Goal: Entertainment & Leisure: Browse casually

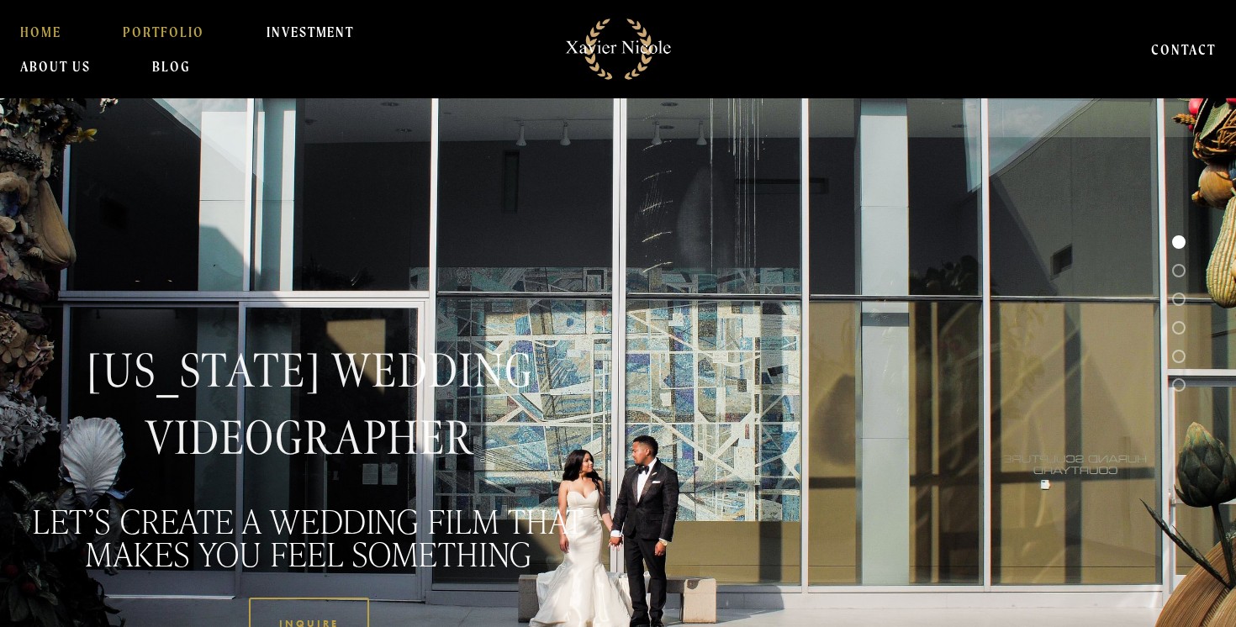
click at [163, 35] on link "PORTFOLIO" at bounding box center [164, 32] width 82 height 34
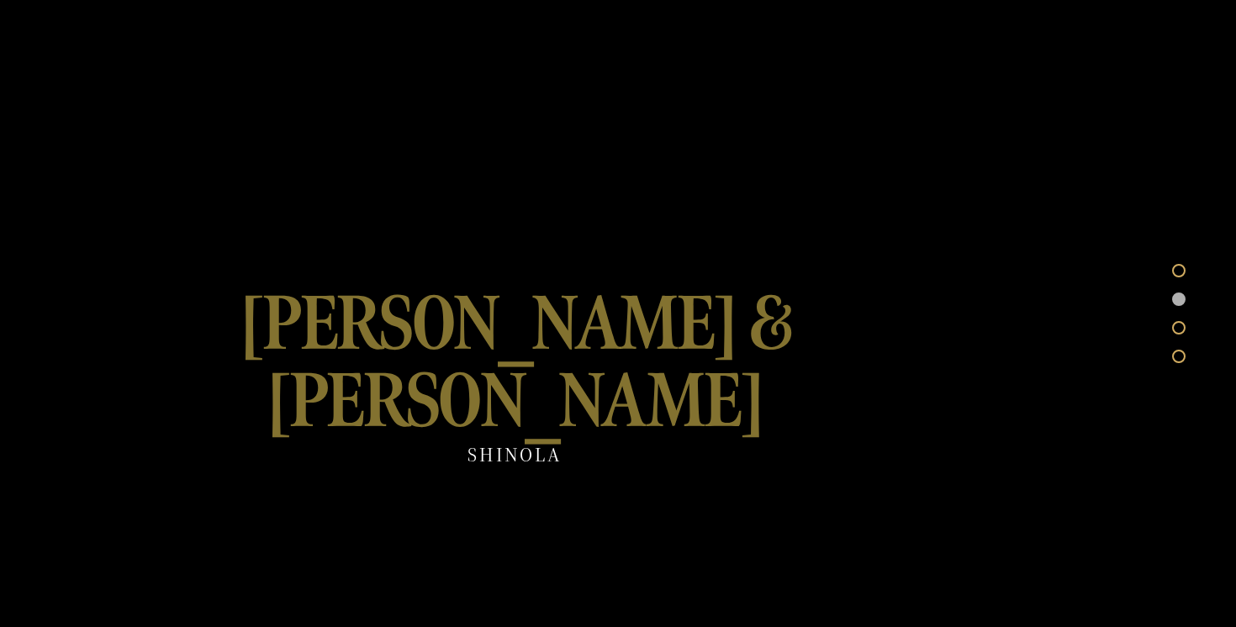
scroll to position [519, 0]
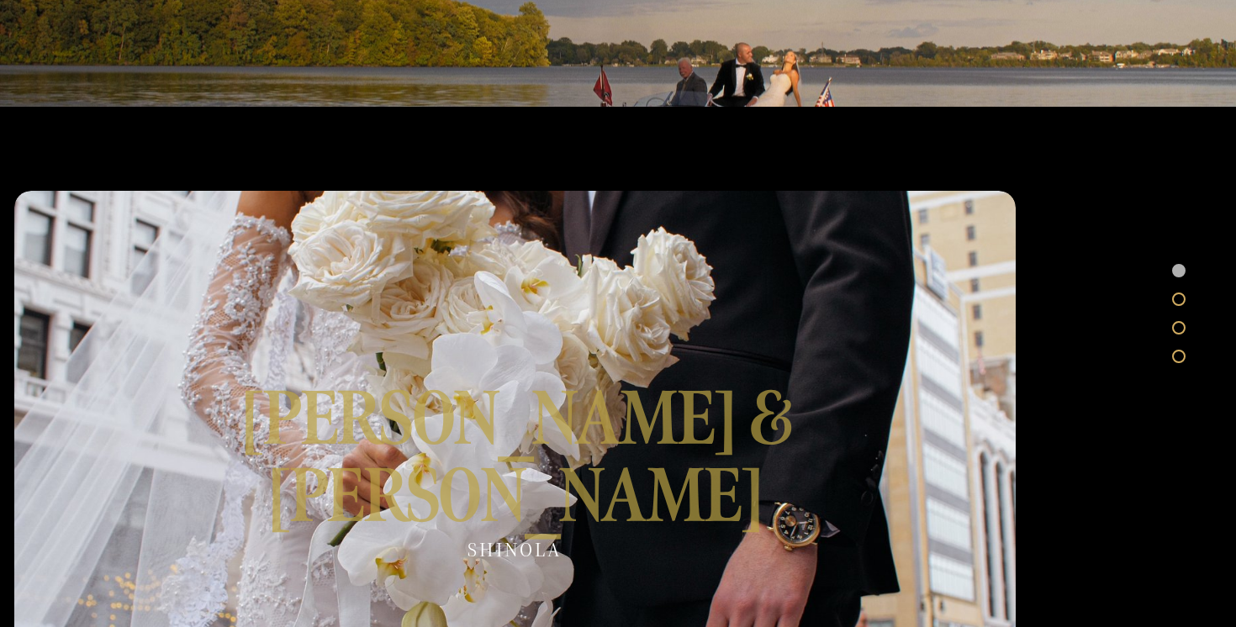
click at [419, 420] on div at bounding box center [514, 472] width 1001 height 563
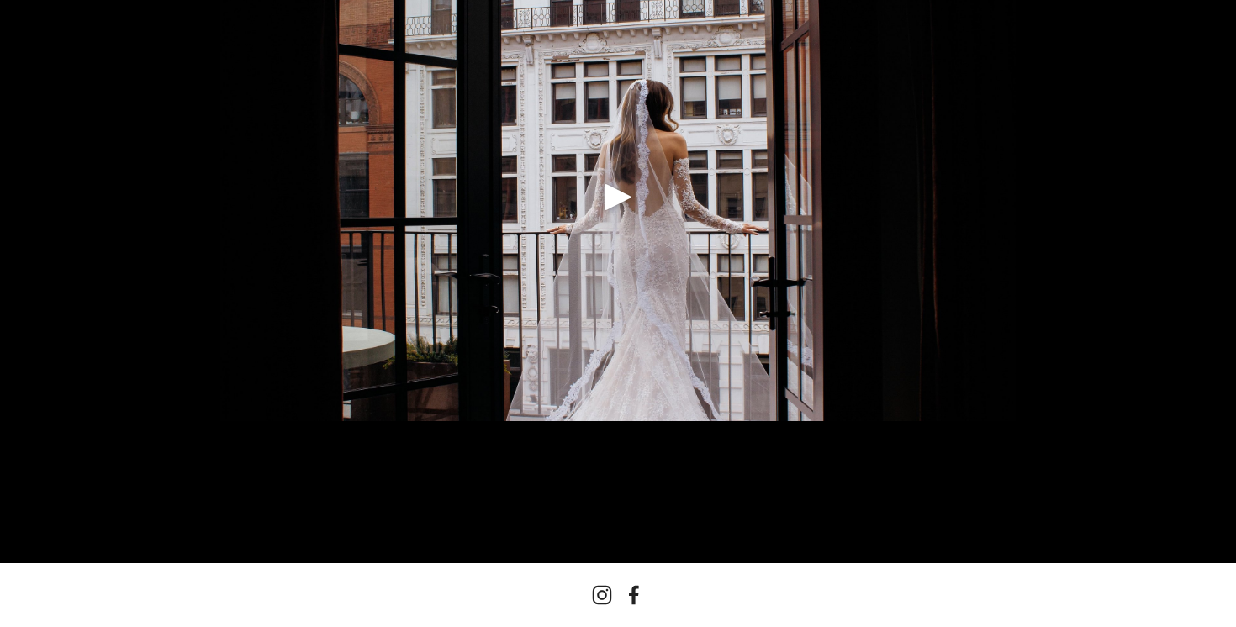
scroll to position [471, 0]
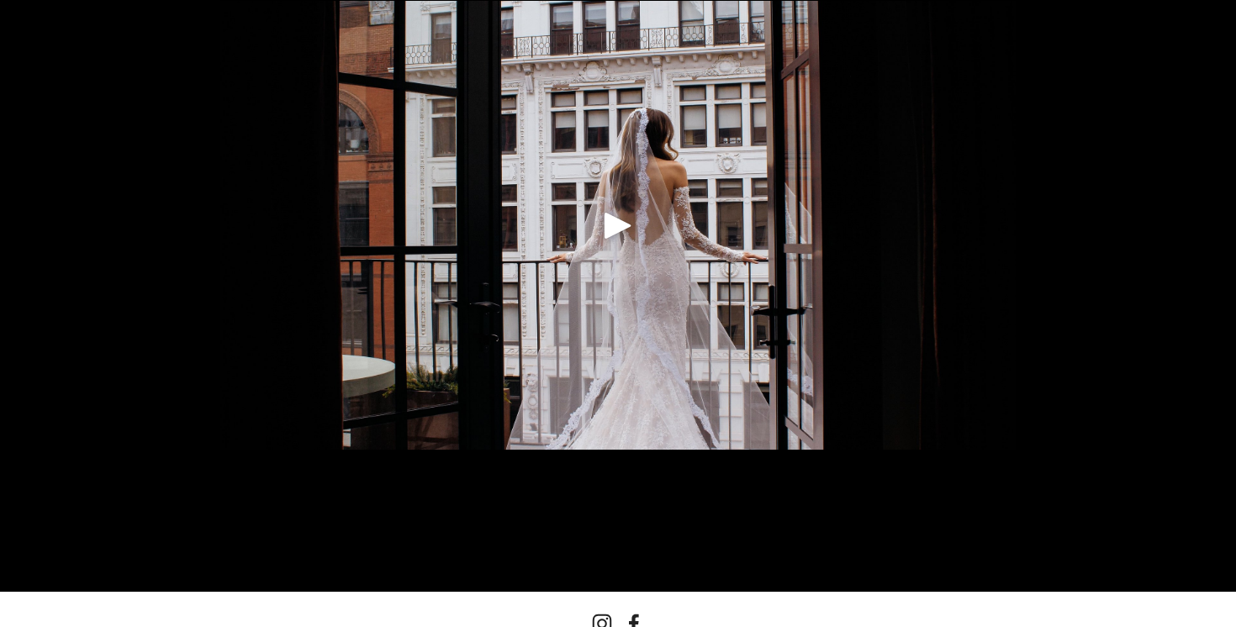
click at [611, 235] on div "Play" at bounding box center [618, 225] width 40 height 40
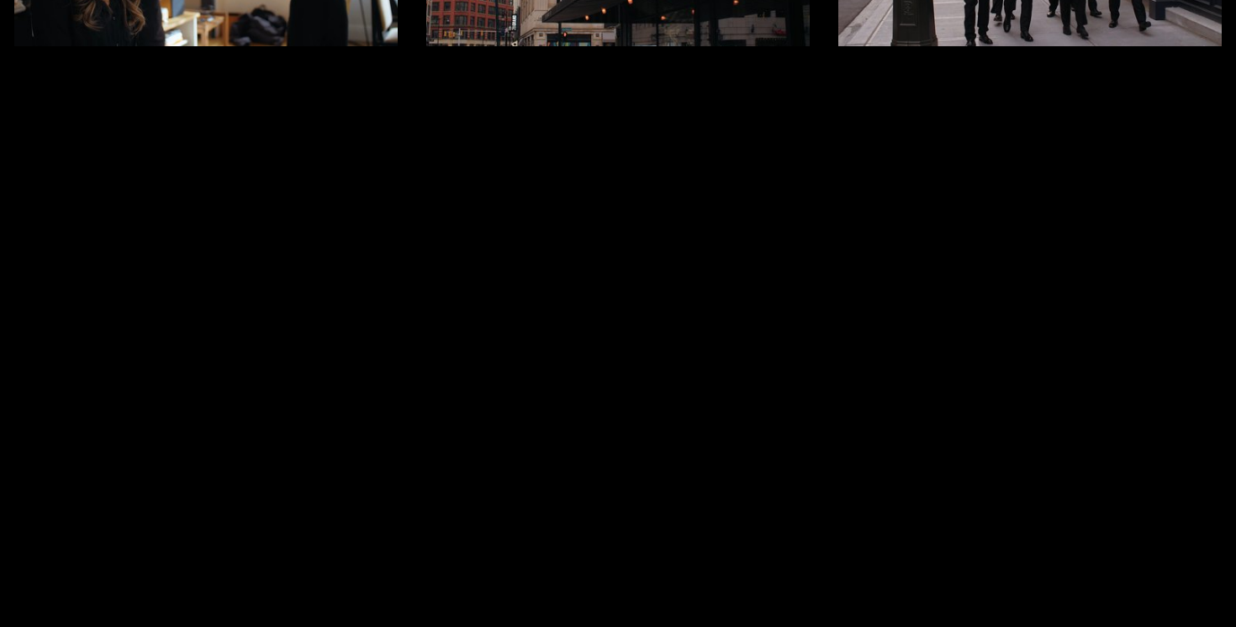
scroll to position [0, 0]
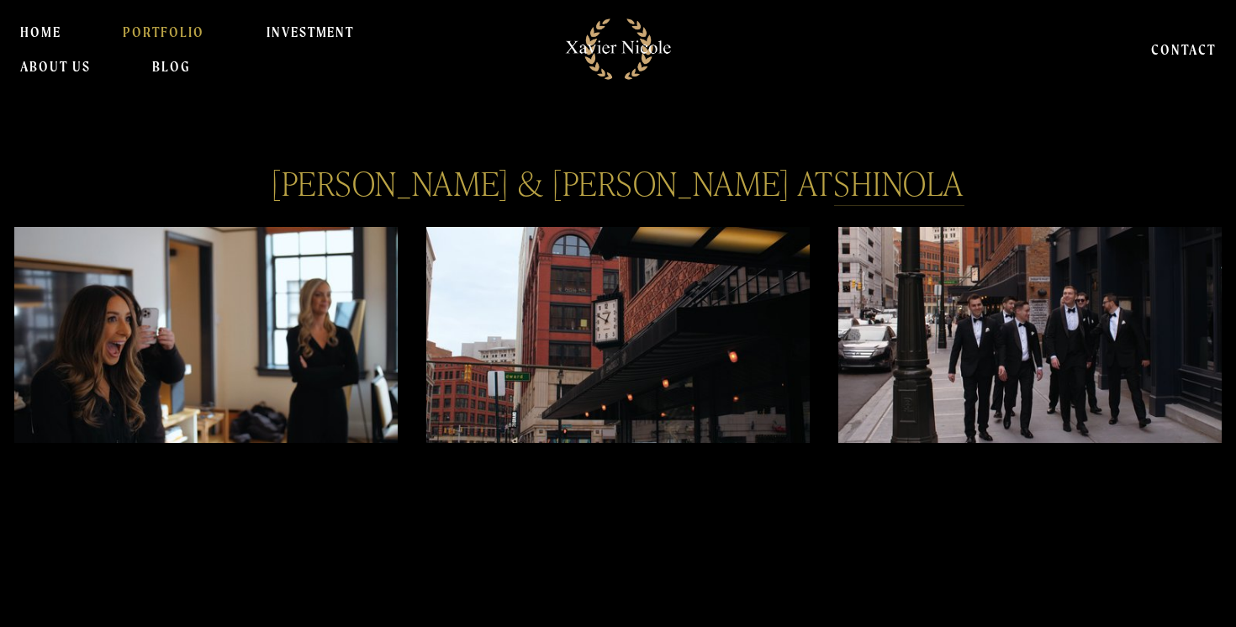
click at [168, 31] on link "PORTFOLIO" at bounding box center [164, 32] width 82 height 34
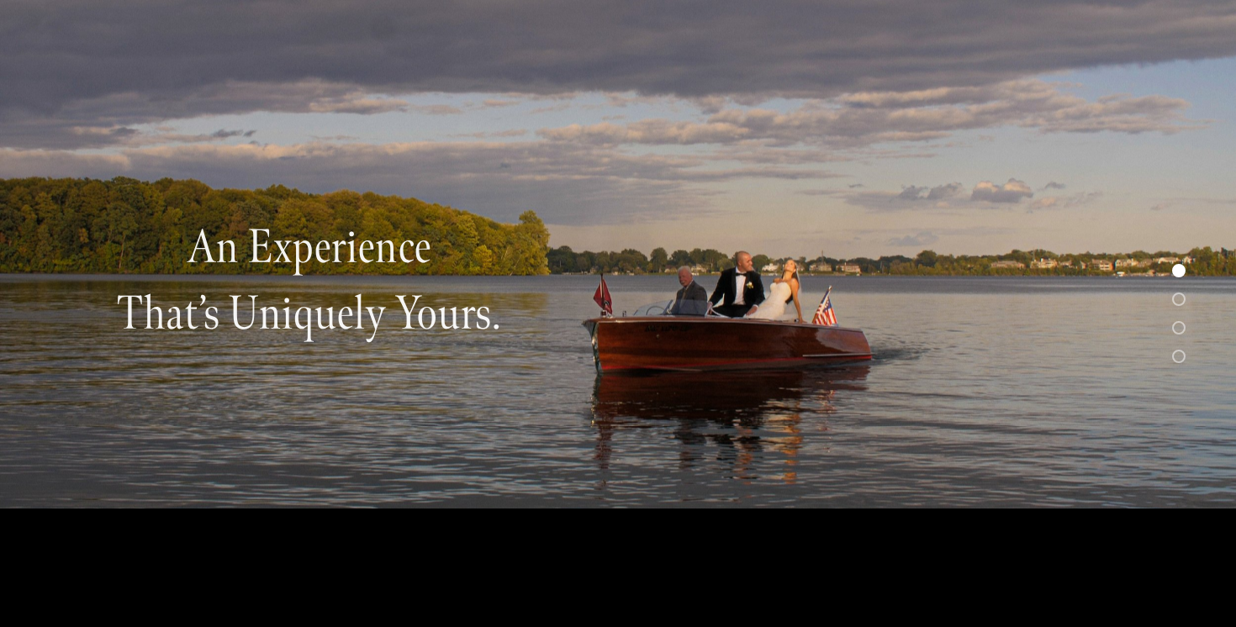
scroll to position [119, 0]
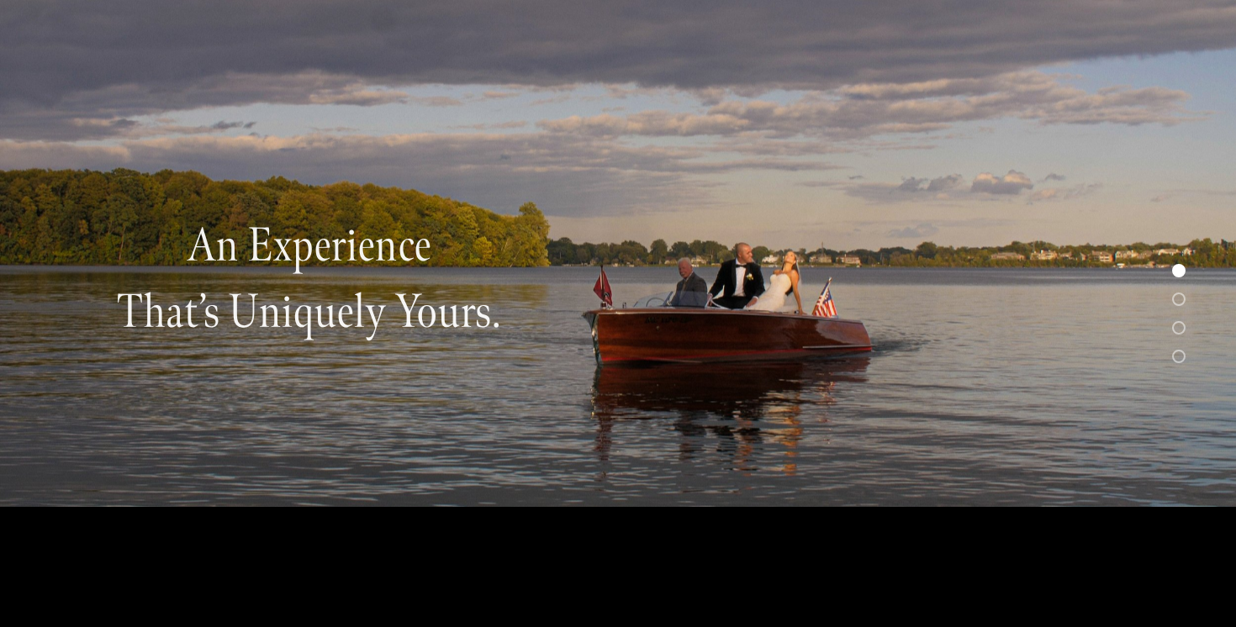
click at [616, 369] on div "An experience that’s uniquely yours." at bounding box center [309, 311] width 618 height 226
click at [648, 327] on div "An experience that’s uniquely yours." at bounding box center [618, 243] width 1236 height 359
click at [779, 329] on div "An experience that’s uniquely yours." at bounding box center [618, 243] width 1236 height 359
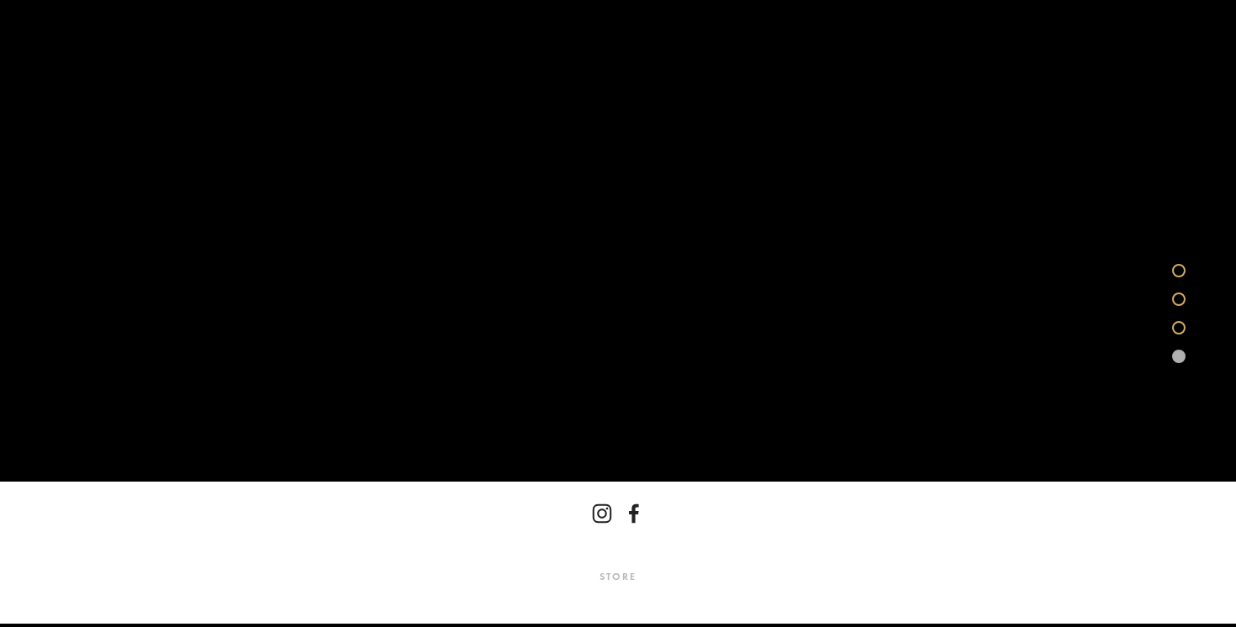
scroll to position [4526, 0]
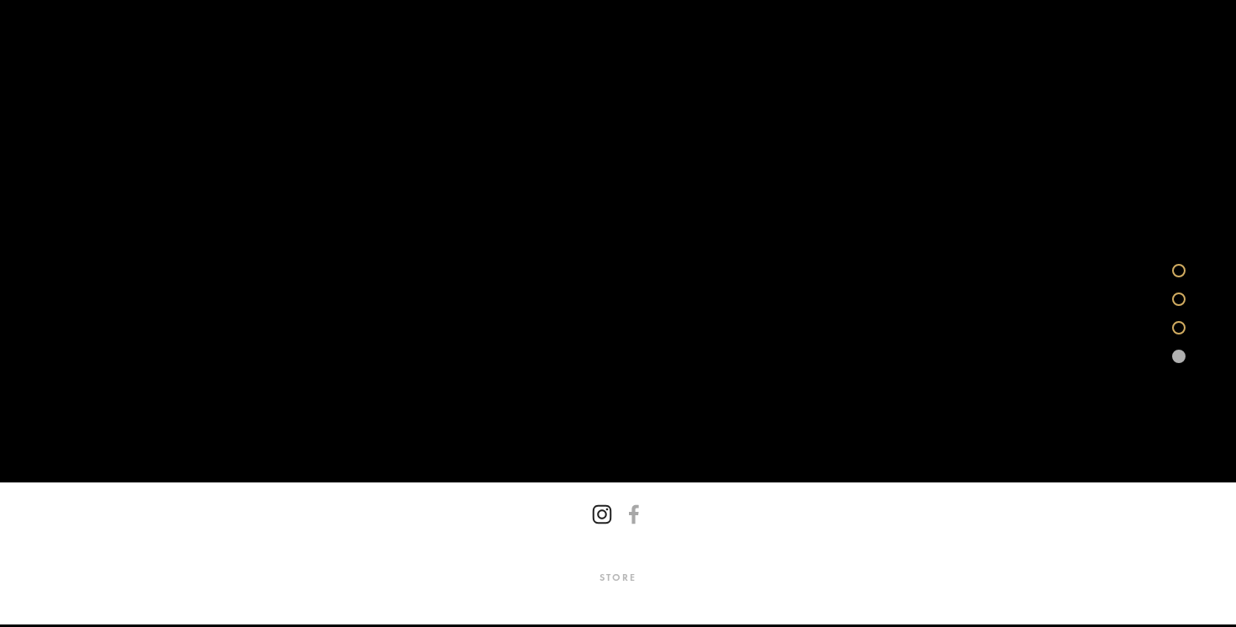
click at [599, 524] on use "Instagram" at bounding box center [602, 514] width 40 height 40
